Goal: Find contact information: Find contact information

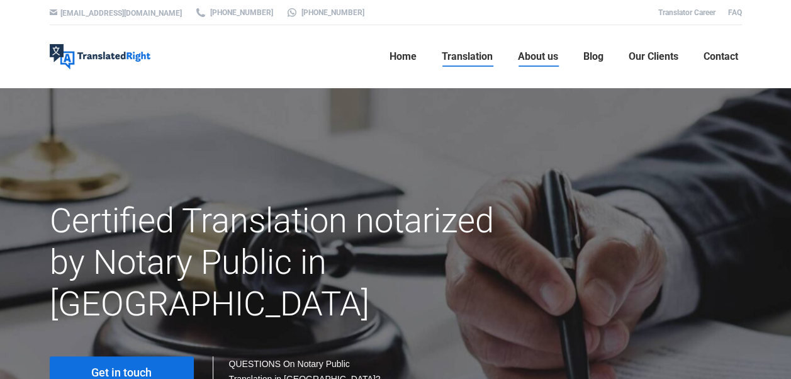
click at [536, 57] on span "About us" at bounding box center [538, 56] width 40 height 13
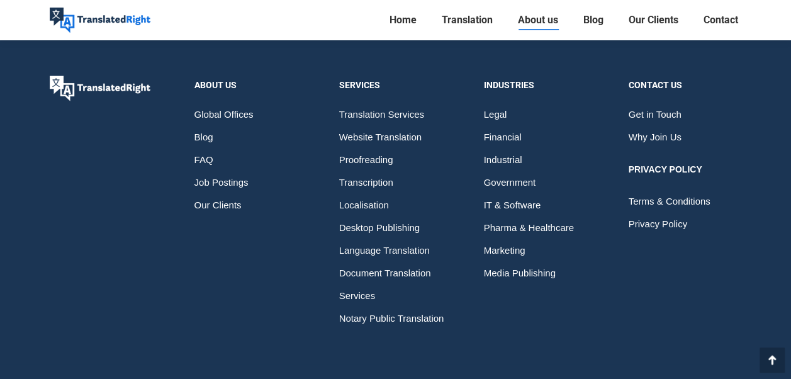
scroll to position [3637, 0]
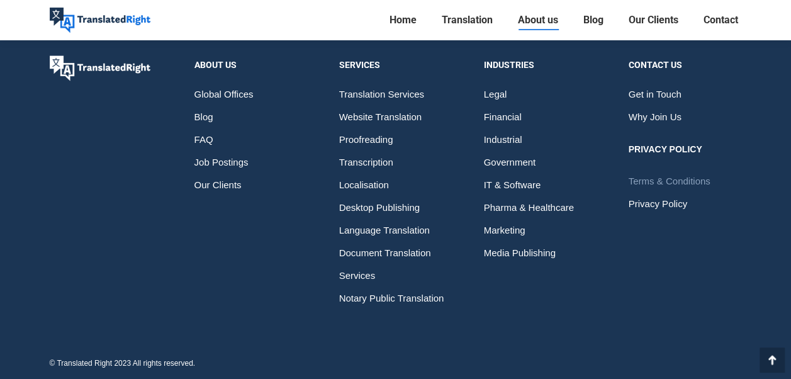
click at [672, 175] on span "Terms & Conditions" at bounding box center [670, 181] width 82 height 23
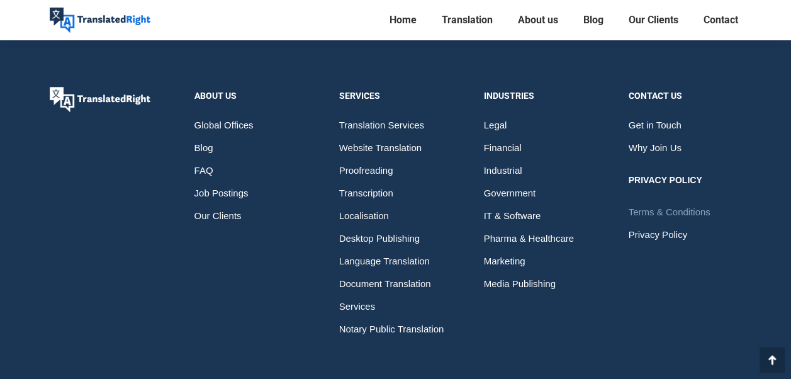
scroll to position [5289, 0]
click at [218, 113] on span "Global Offices" at bounding box center [224, 124] width 59 height 23
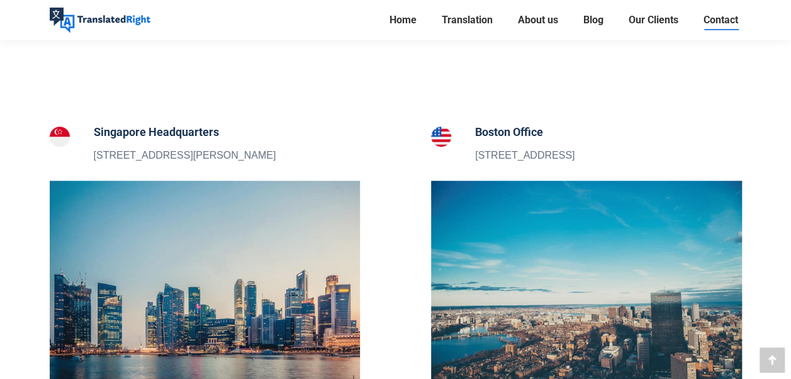
scroll to position [378, 0]
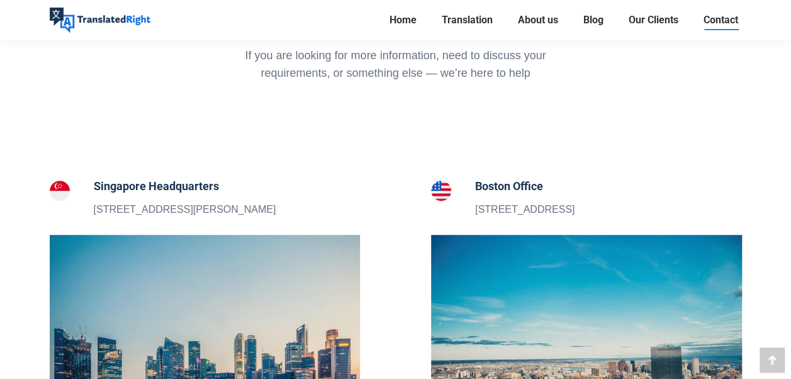
drag, startPoint x: 263, startPoint y: 207, endPoint x: 94, endPoint y: 215, distance: 168.9
click at [94, 215] on div "Singapore Headquarters [STREET_ADDRESS][PERSON_NAME]" at bounding box center [205, 198] width 311 height 40
copy p "[STREET_ADDRESS][PERSON_NAME]"
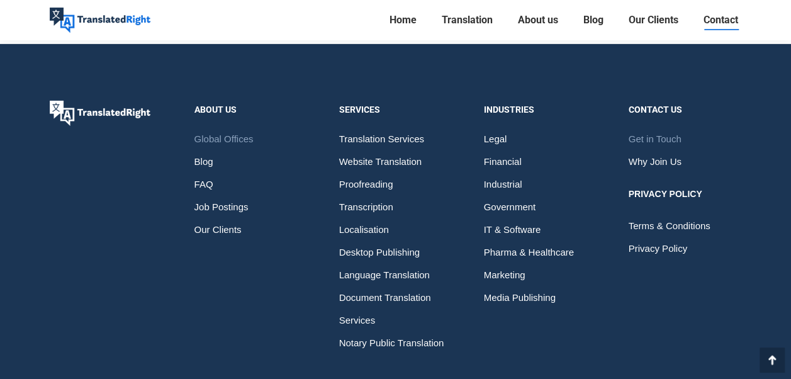
scroll to position [2078, 0]
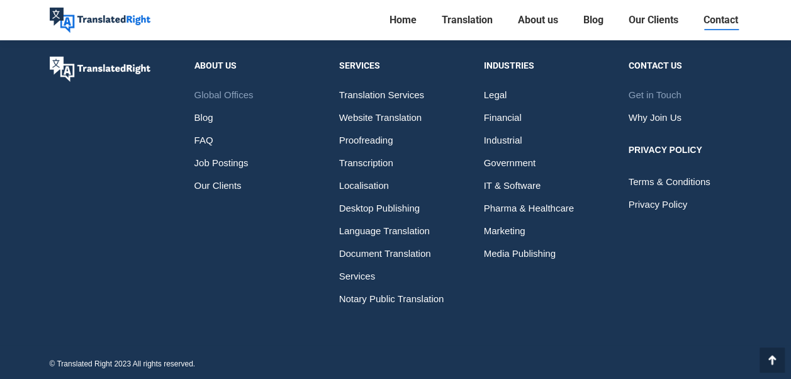
click at [655, 66] on div "Contact us" at bounding box center [685, 66] width 113 height 18
click at [228, 60] on div "About Us" at bounding box center [251, 66] width 113 height 18
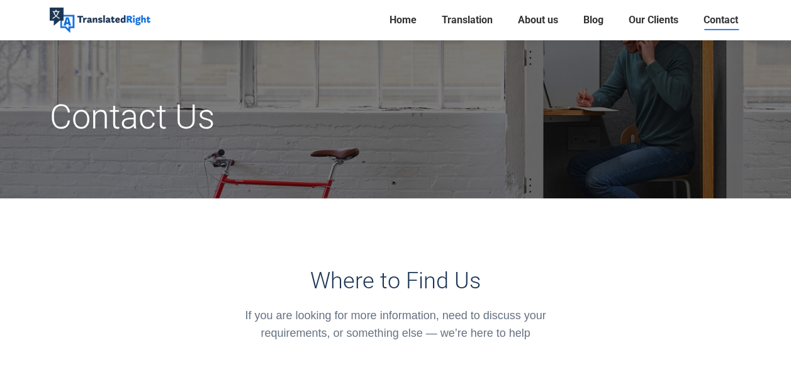
scroll to position [0, 0]
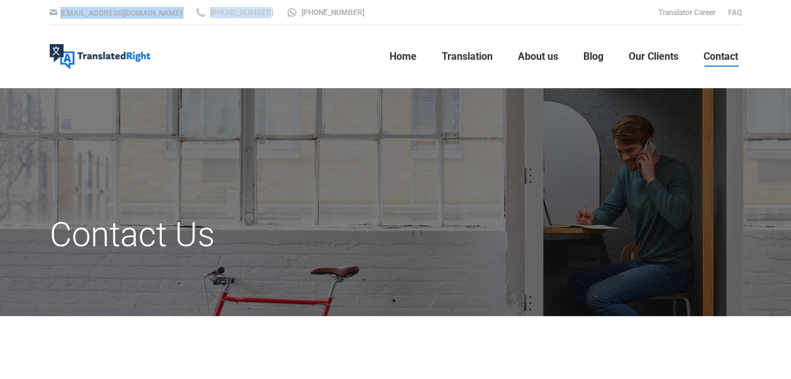
click at [229, 14] on div "[EMAIL_ADDRESS][DOMAIN_NAME] [PHONE_NUMBER] [PHONE_NUMBER] Translator Career FAQ" at bounding box center [396, 12] width 756 height 25
drag, startPoint x: 229, startPoint y: 14, endPoint x: 208, endPoint y: 59, distance: 48.5
click at [208, 59] on ul "Home Translation Translation Services Website Translation Proofreading Transcri…" at bounding box center [448, 56] width 589 height 63
